Goal: Transaction & Acquisition: Download file/media

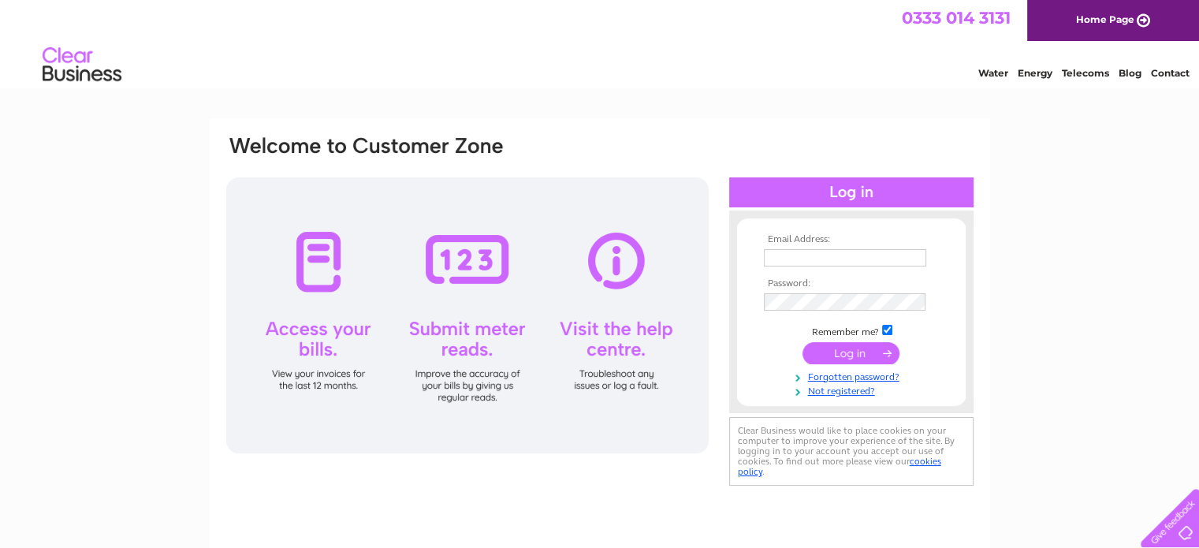
type input "nikki@msvservices.co.uk"
click at [846, 349] on input "submit" at bounding box center [850, 353] width 97 height 22
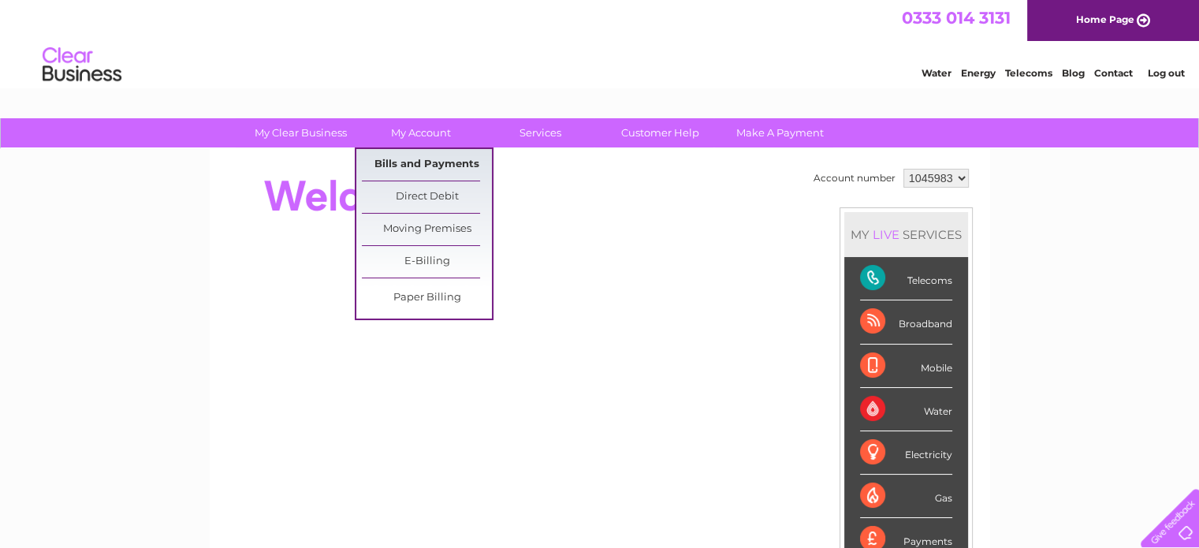
click at [415, 169] on link "Bills and Payments" at bounding box center [427, 165] width 130 height 32
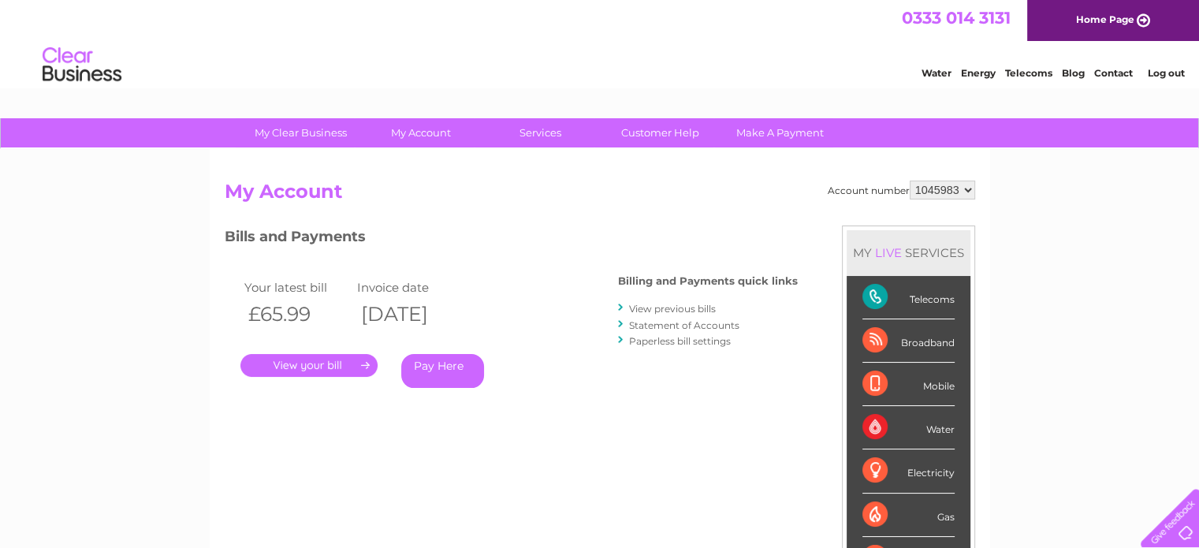
click at [301, 367] on link "." at bounding box center [308, 365] width 137 height 23
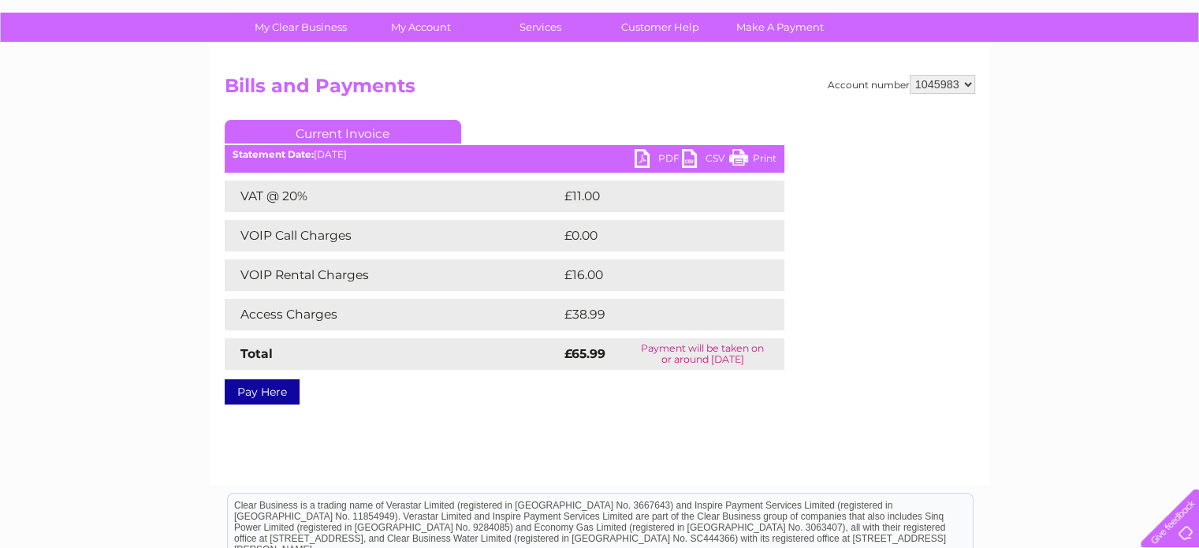
scroll to position [79, 0]
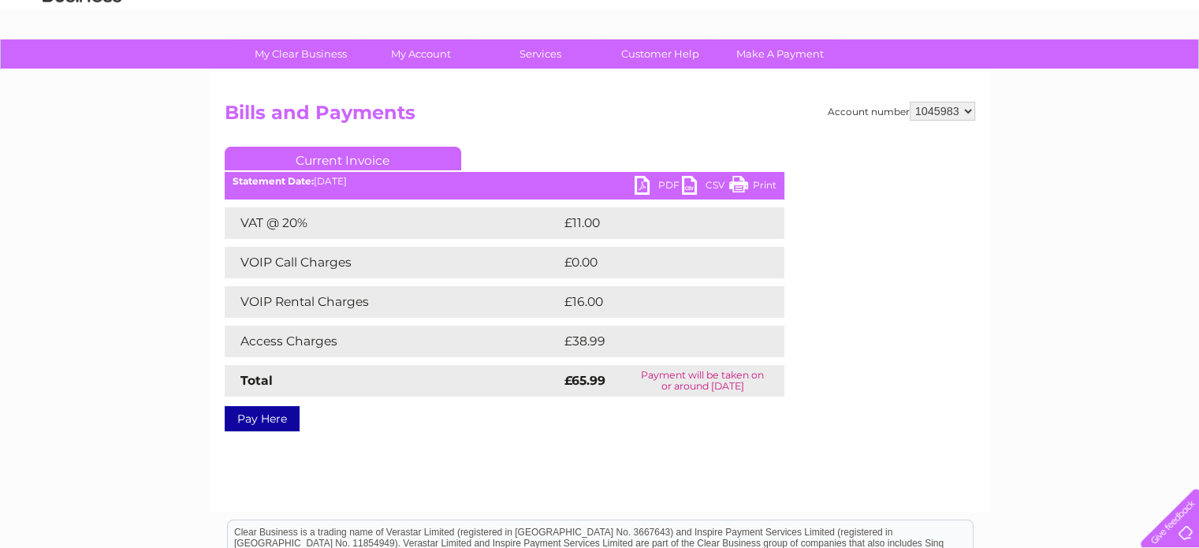
click at [648, 186] on link "PDF" at bounding box center [657, 187] width 47 height 23
click at [325, 147] on link "Current Invoice" at bounding box center [343, 159] width 236 height 24
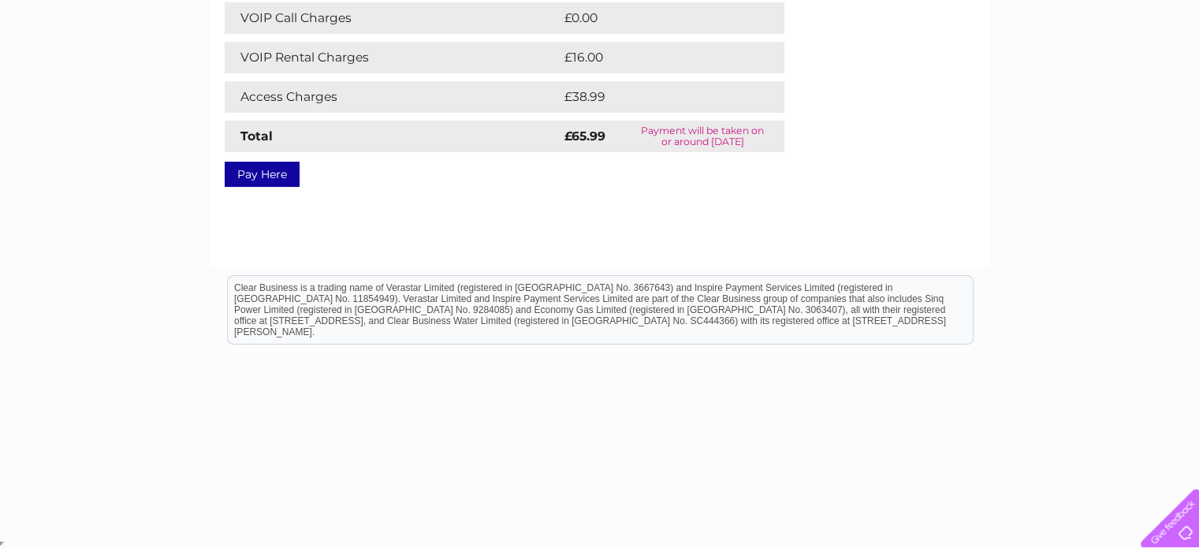
scroll to position [0, 0]
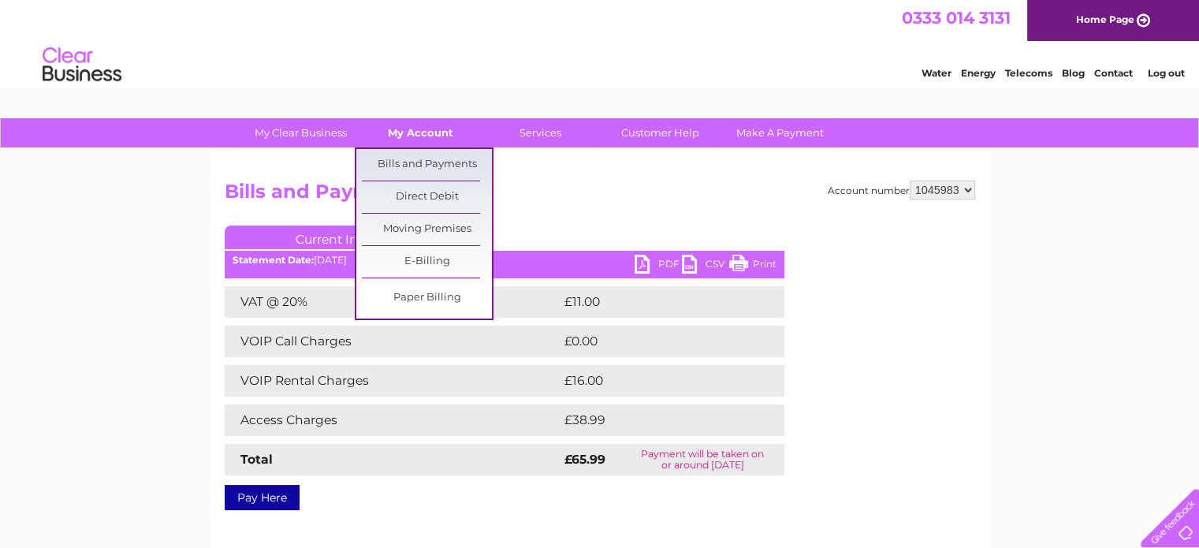
click at [417, 134] on link "My Account" at bounding box center [420, 132] width 130 height 29
click at [421, 160] on link "Bills and Payments" at bounding box center [427, 165] width 130 height 32
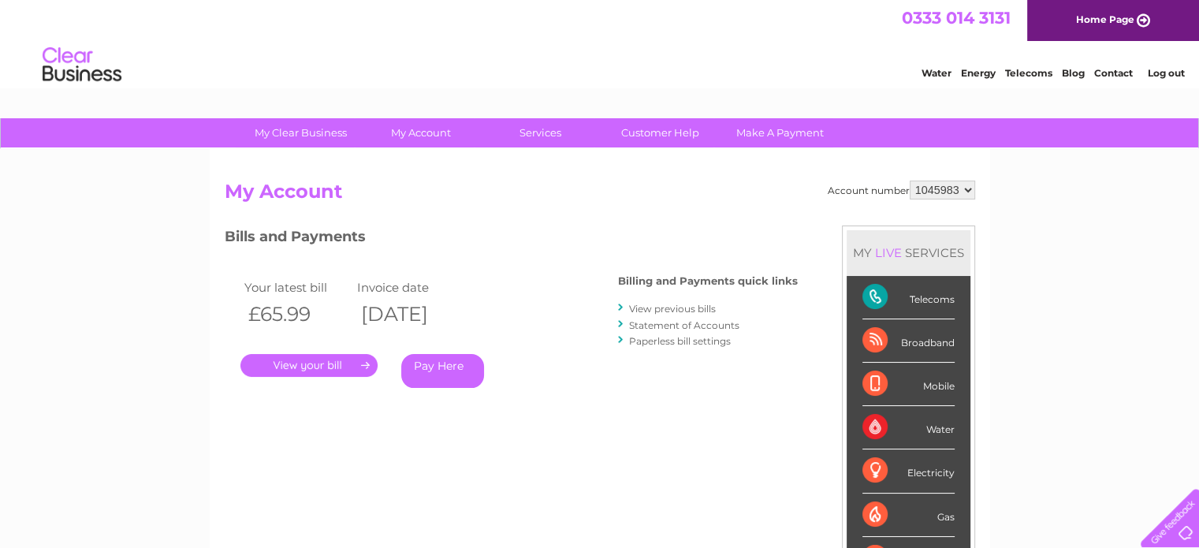
click at [667, 303] on link "View previous bills" at bounding box center [672, 309] width 87 height 12
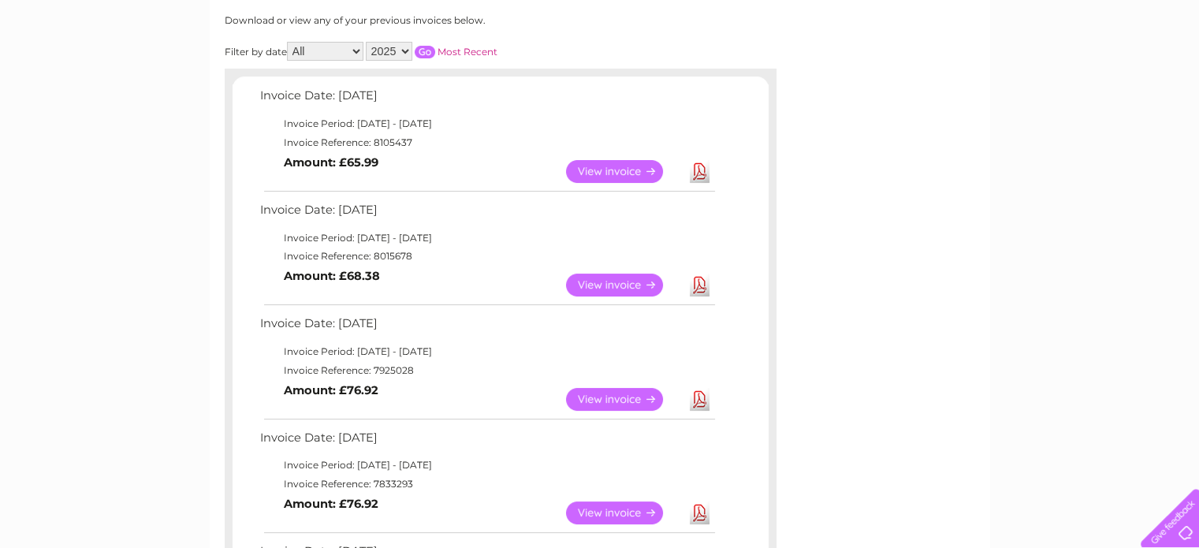
scroll to position [236, 0]
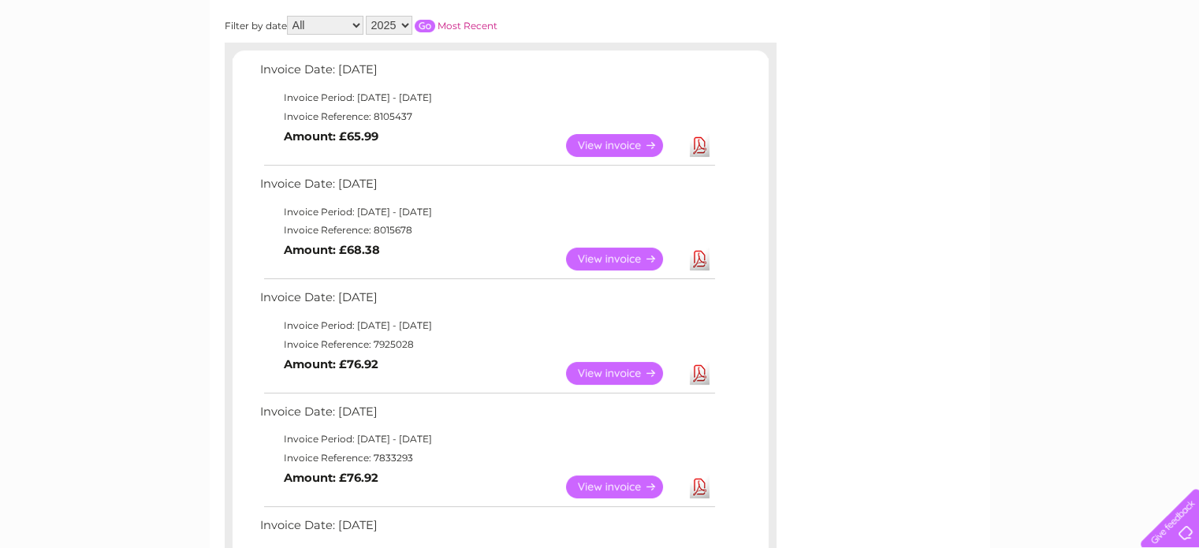
click at [698, 255] on link "Download" at bounding box center [700, 258] width 20 height 23
click at [693, 374] on link "Download" at bounding box center [700, 373] width 20 height 23
click at [440, 454] on td "Invoice Reference: 7833293" at bounding box center [486, 457] width 461 height 19
click at [696, 491] on link "Download" at bounding box center [700, 486] width 20 height 23
